Goal: Task Accomplishment & Management: Manage account settings

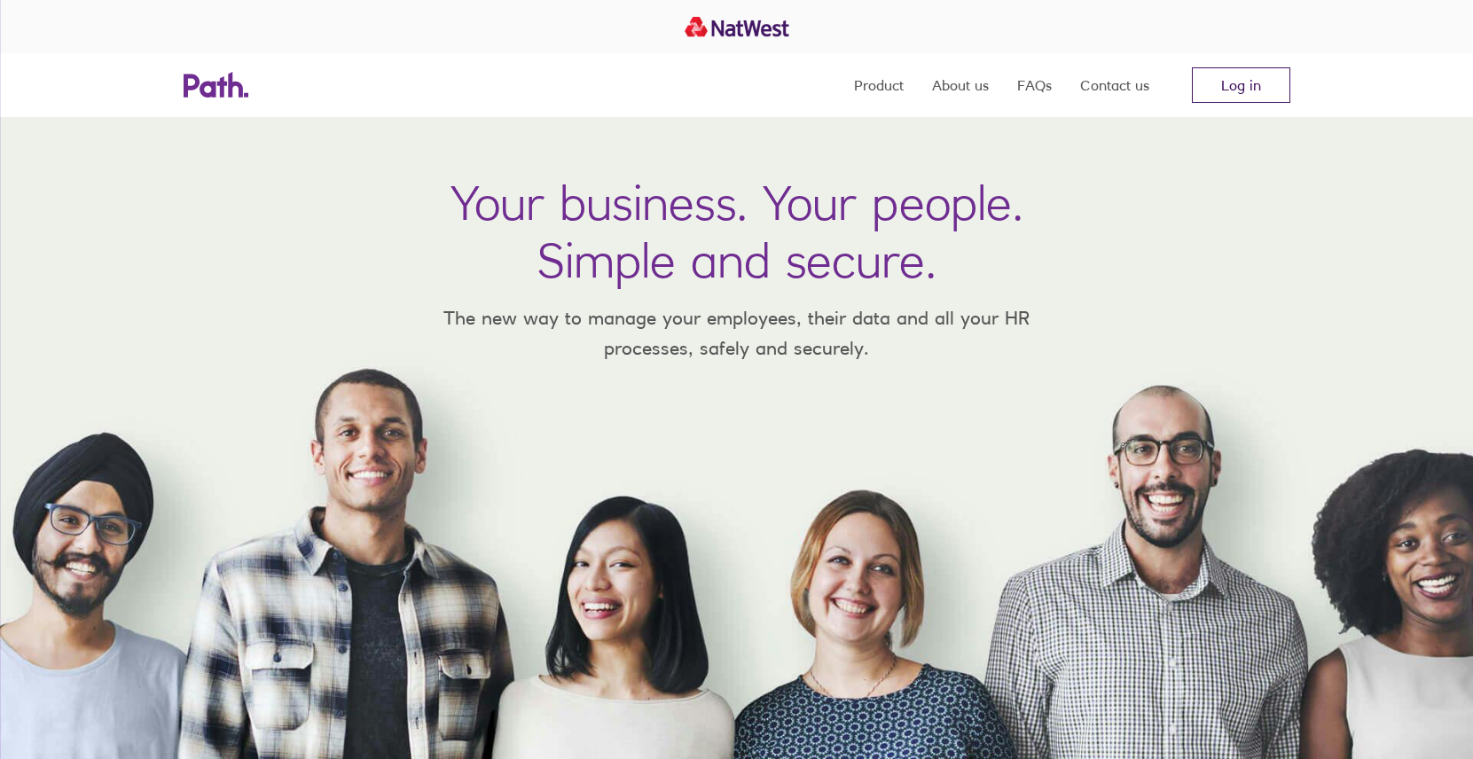
click at [1238, 85] on link "Log in" at bounding box center [1241, 84] width 98 height 35
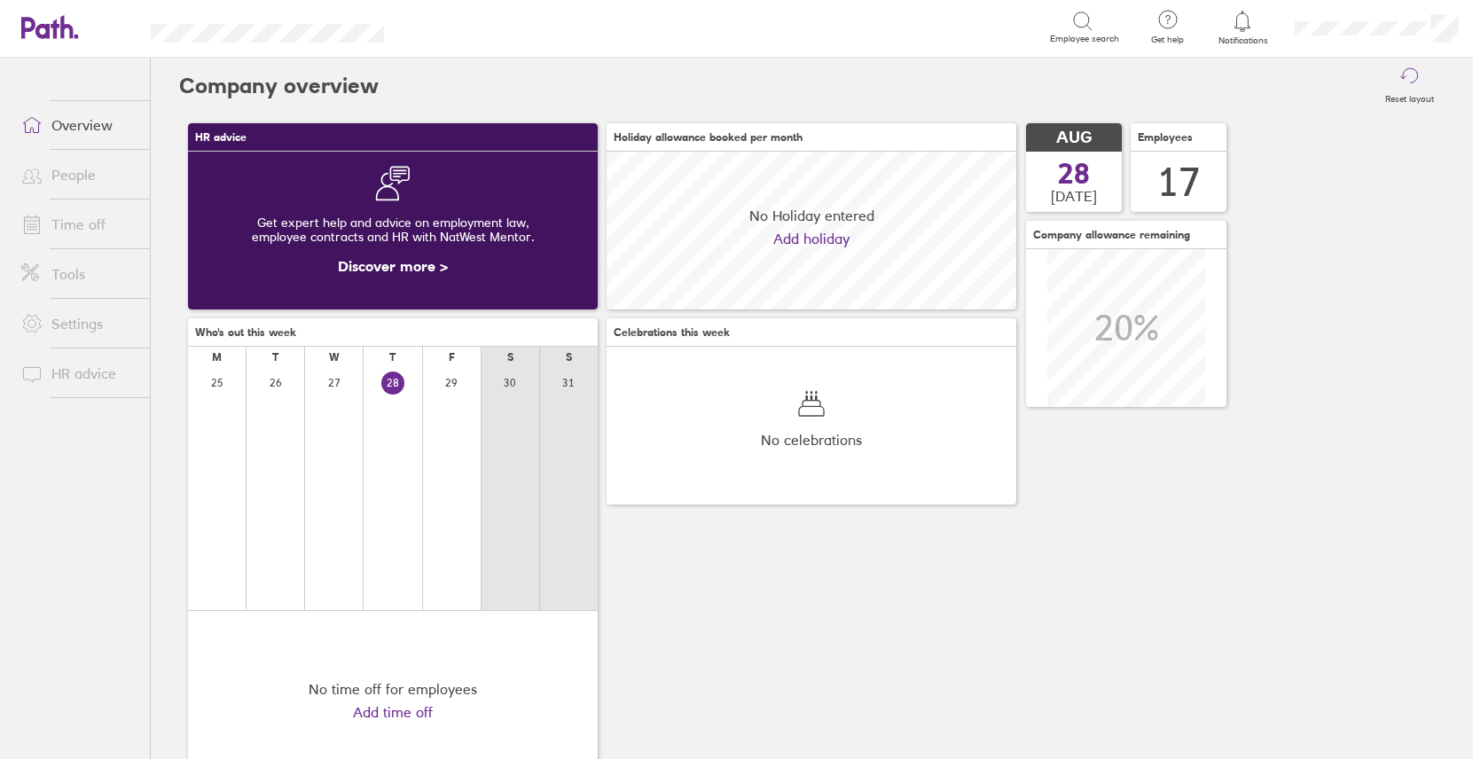
scroll to position [158, 410]
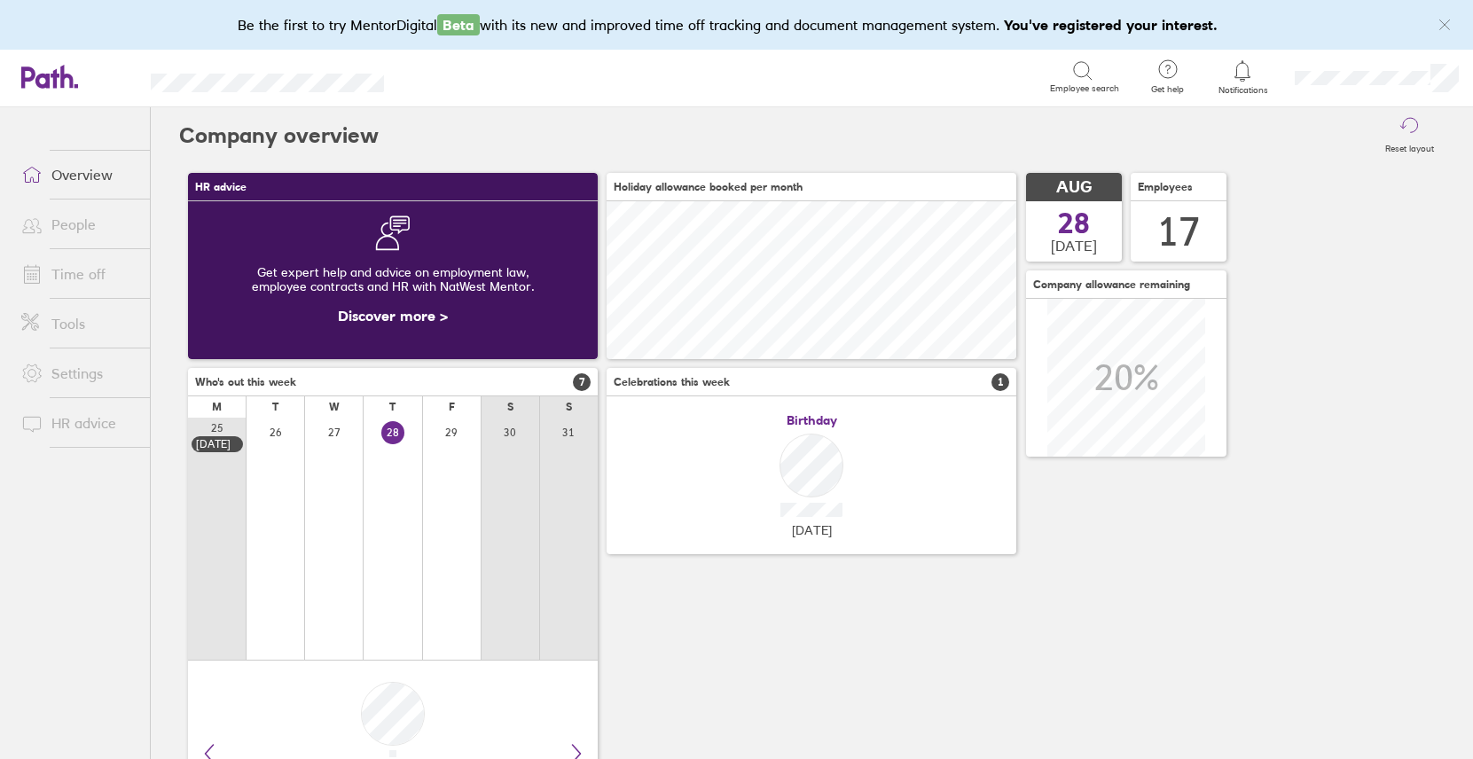
click at [74, 277] on link "Time off" at bounding box center [78, 273] width 143 height 35
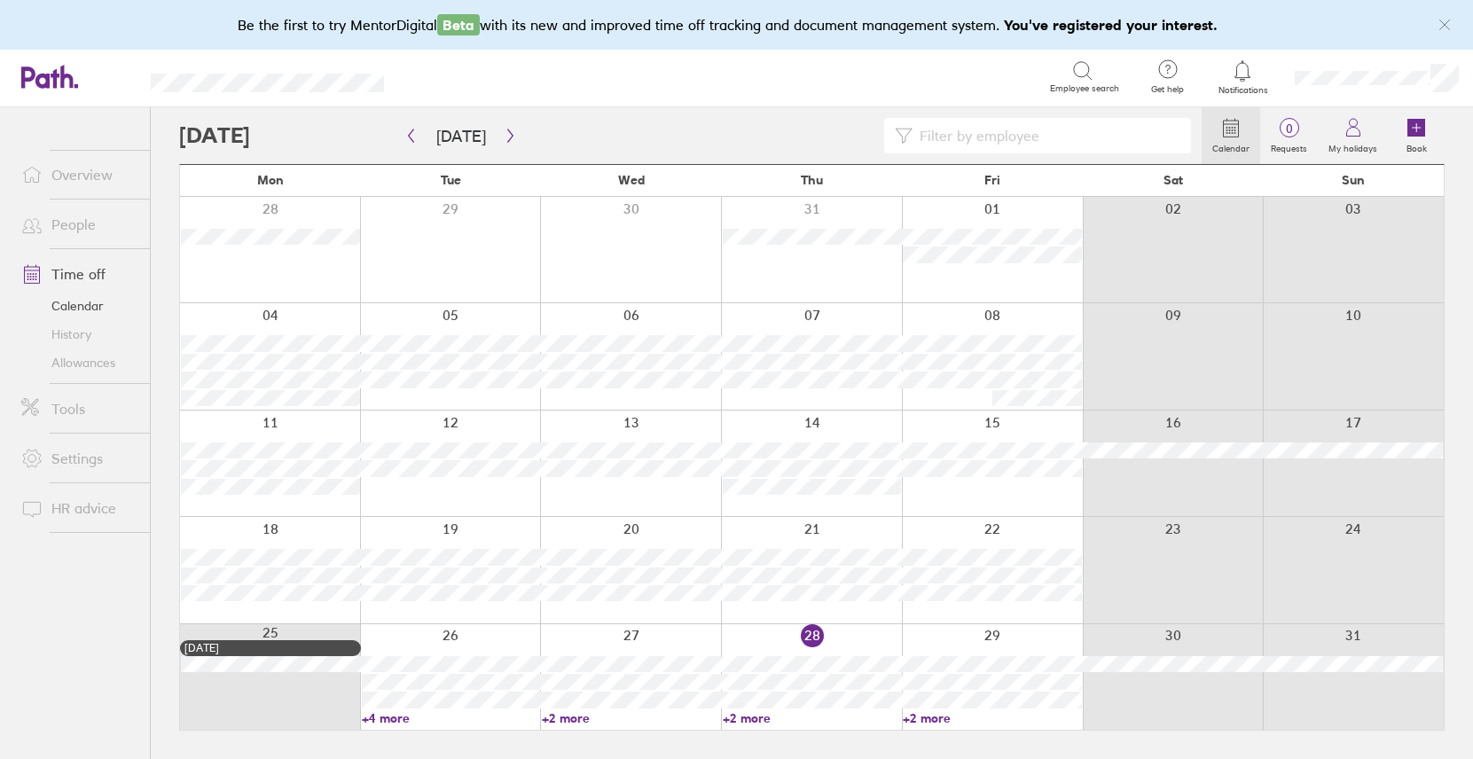
click at [67, 221] on link "People" at bounding box center [78, 224] width 143 height 35
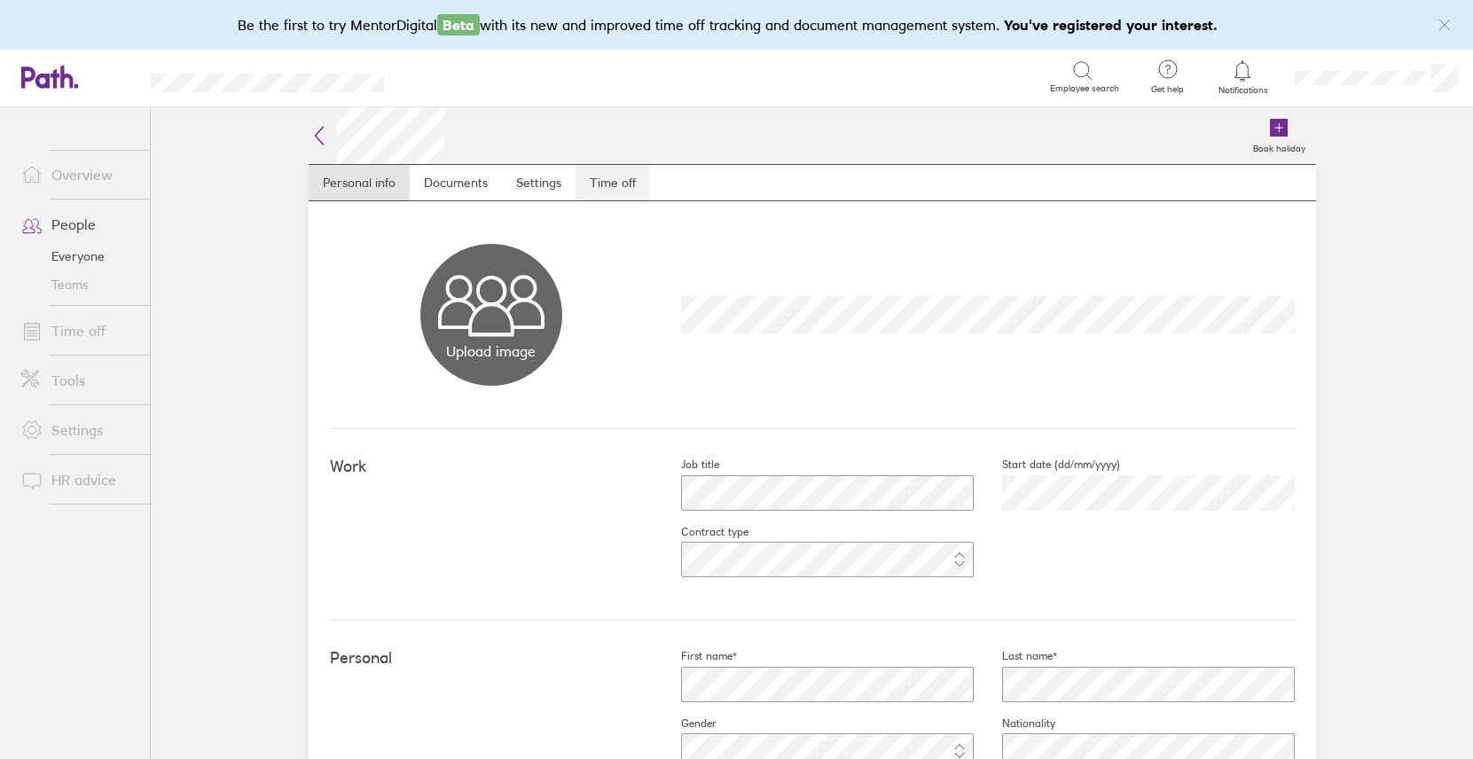
click at [615, 182] on link "Time off" at bounding box center [613, 182] width 75 height 35
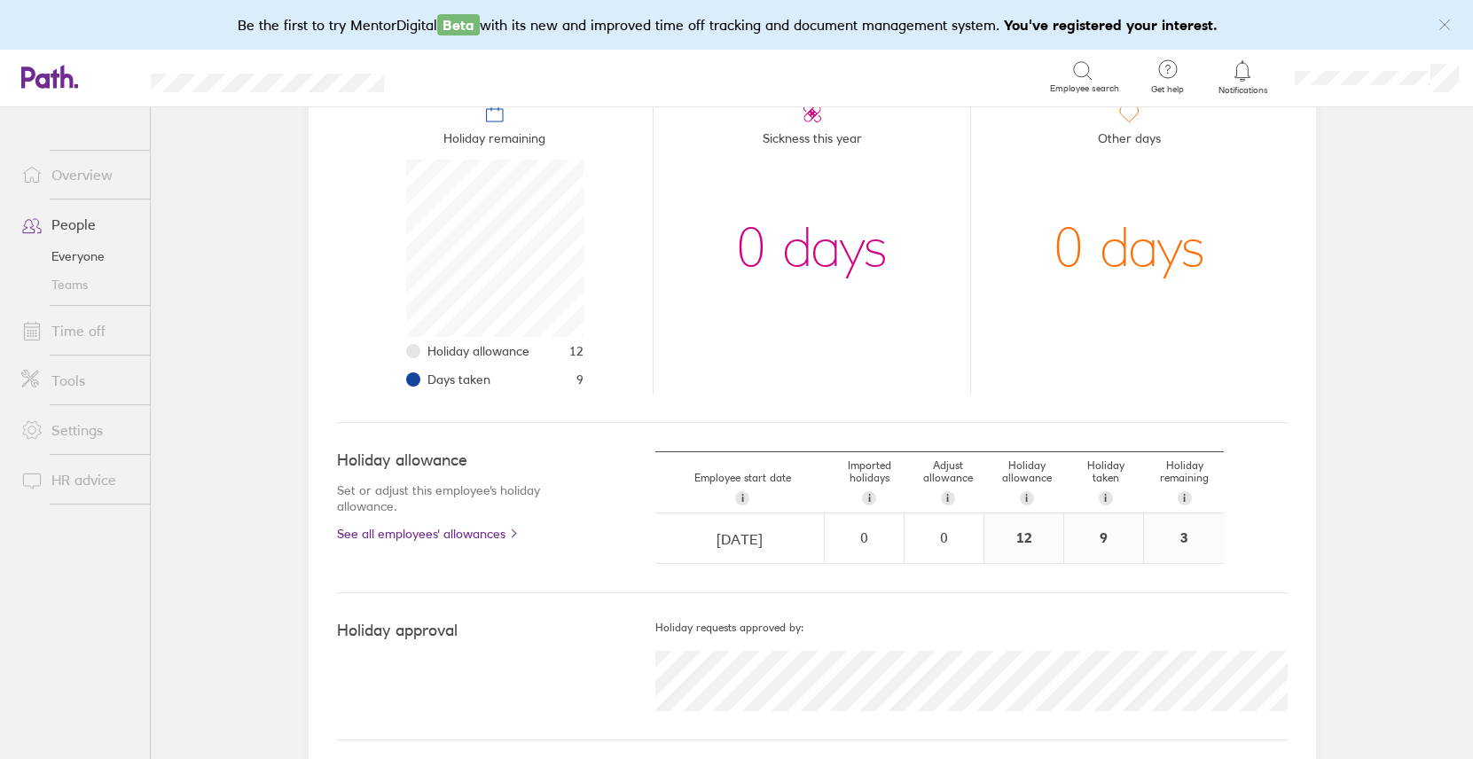
scroll to position [230, 0]
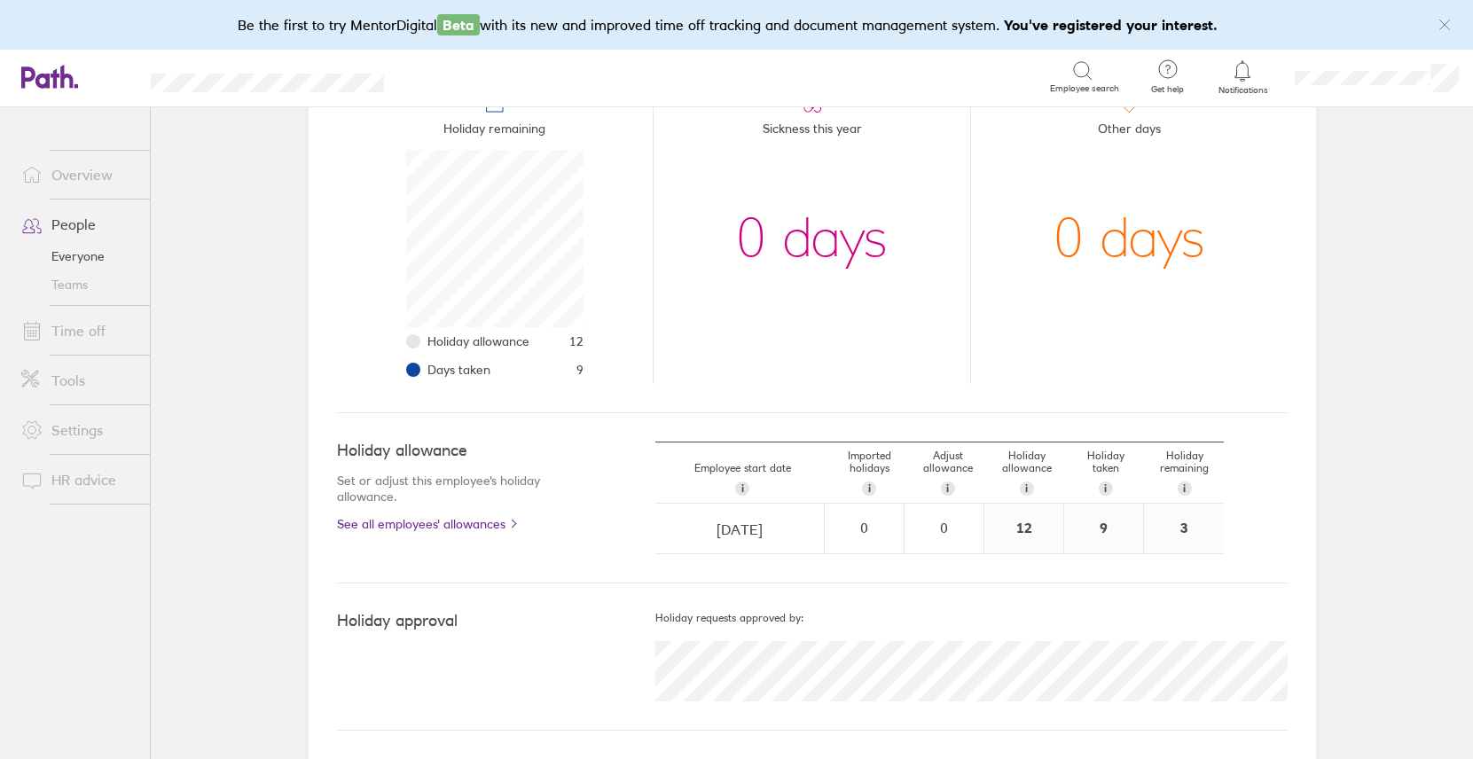
click at [76, 228] on link "People" at bounding box center [78, 224] width 143 height 35
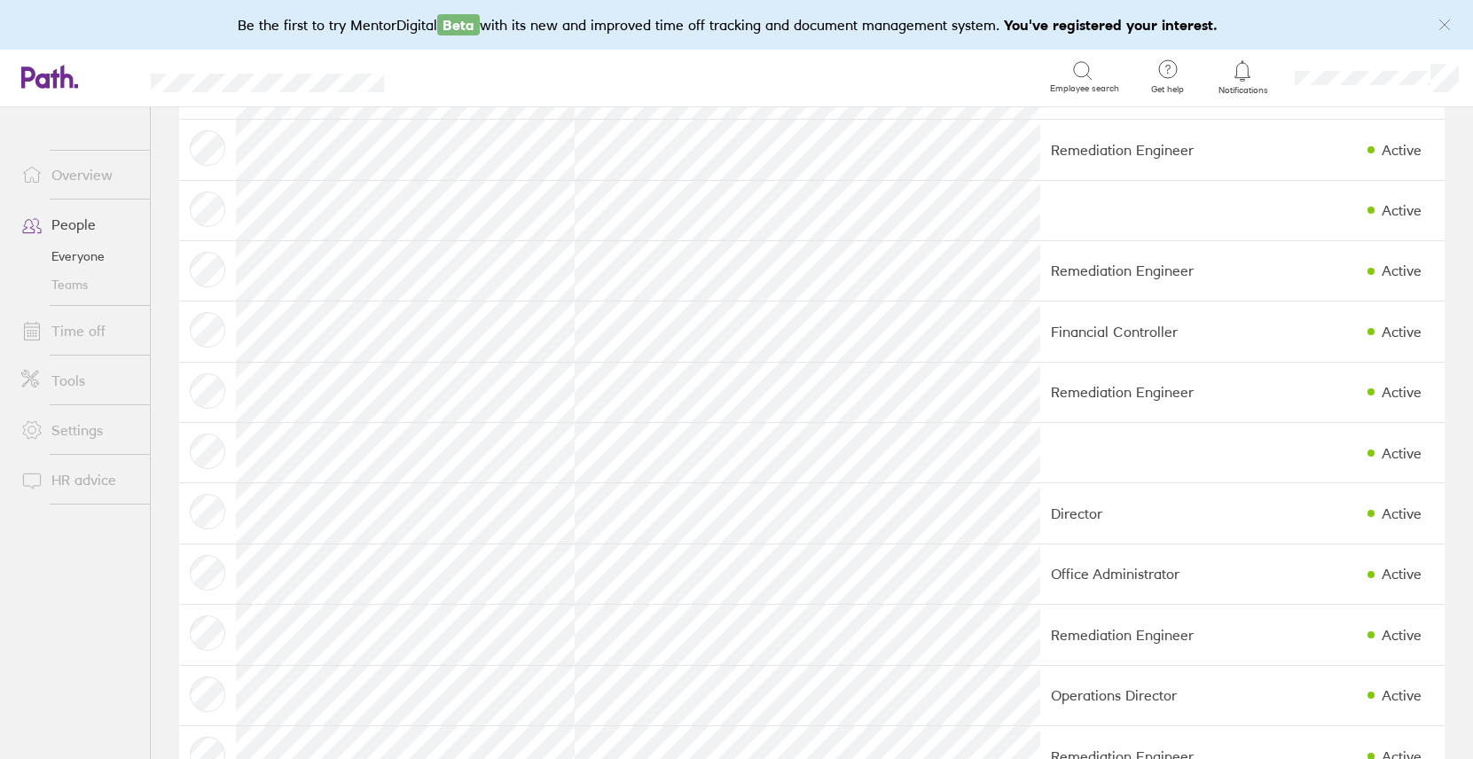
scroll to position [477, 0]
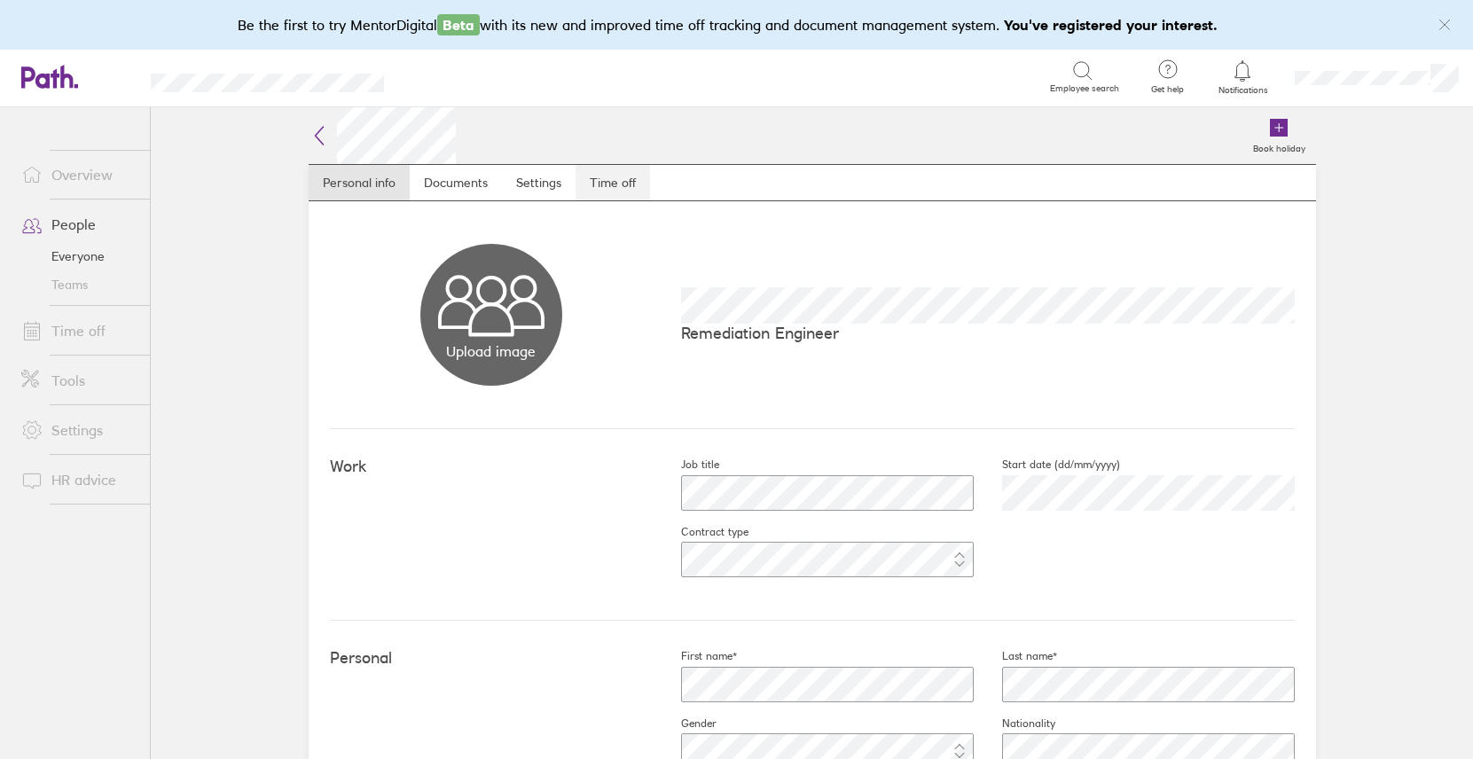
click at [629, 177] on link "Time off" at bounding box center [613, 182] width 75 height 35
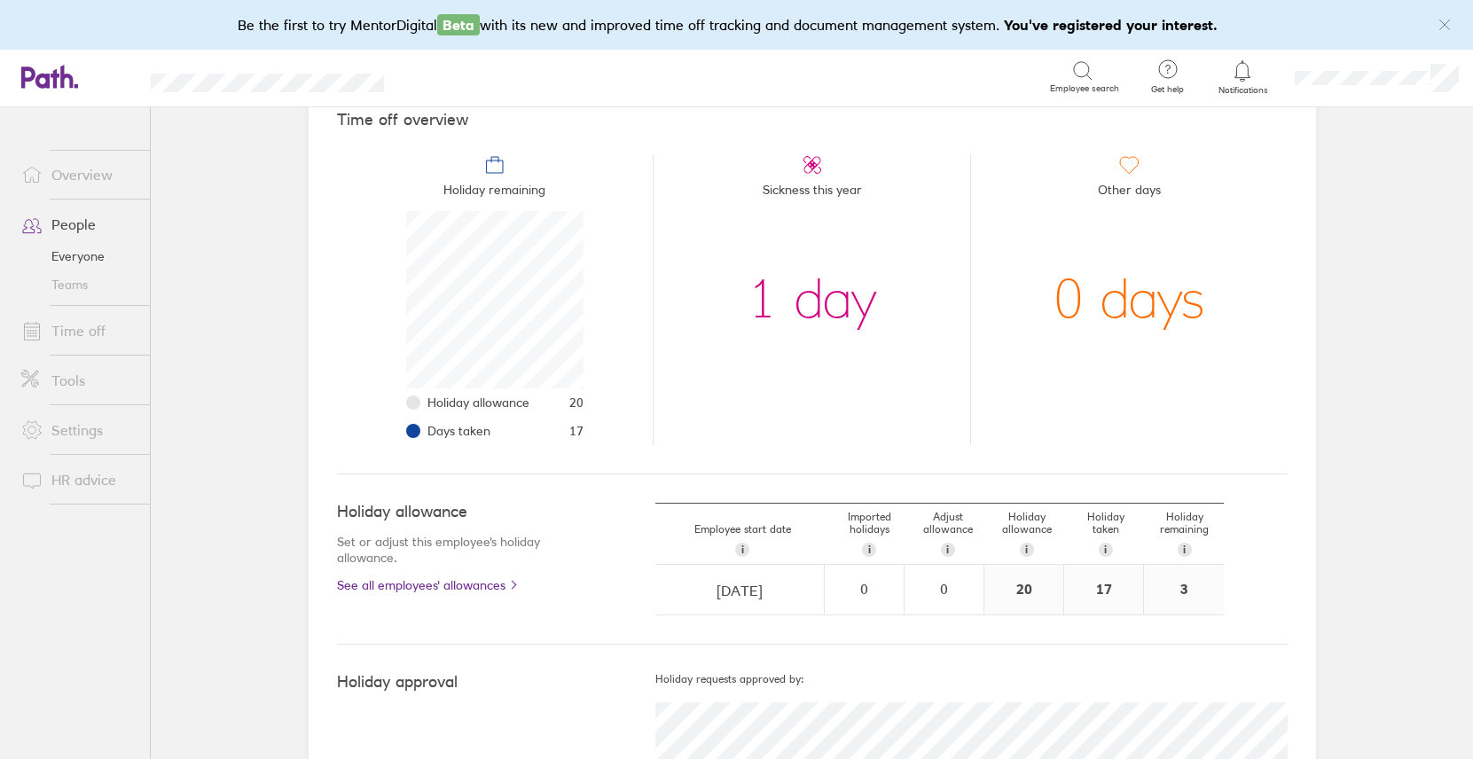
scroll to position [230, 0]
